Goal: Information Seeking & Learning: Find specific fact

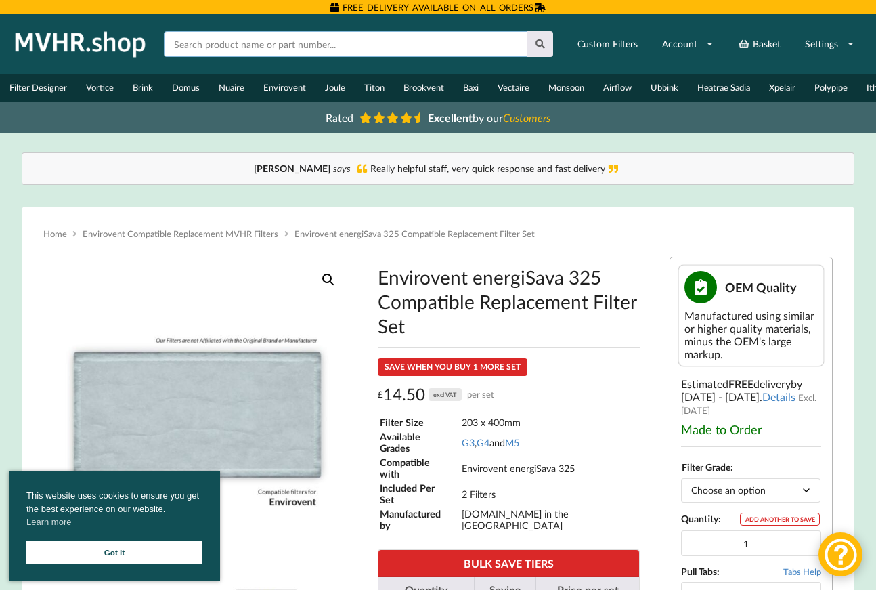
click at [305, 45] on input "text" at bounding box center [346, 44] width 364 height 26
type input "Titon Q plus"
click at [528, 31] on button at bounding box center [541, 44] width 26 height 26
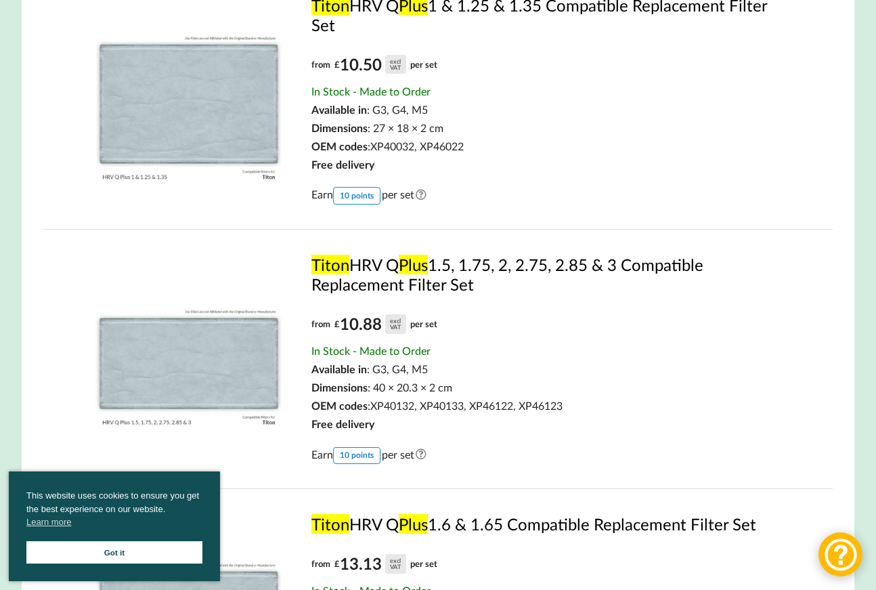
scroll to position [270, 0]
